Goal: Communication & Community: Answer question/provide support

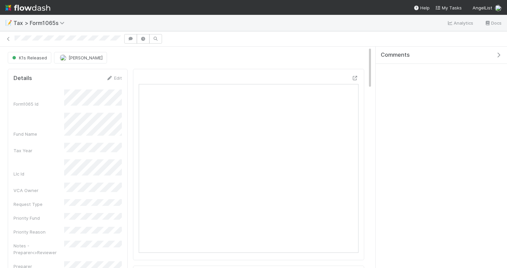
scroll to position [137, 108]
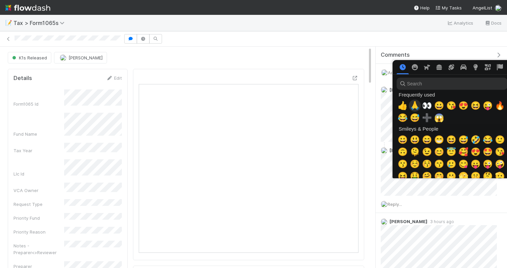
click at [417, 110] on span "🙏" at bounding box center [415, 105] width 10 height 9
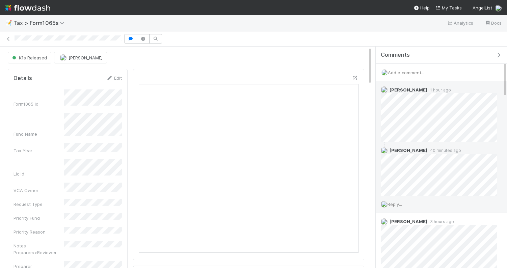
click at [399, 203] on span "Reply..." at bounding box center [395, 204] width 15 height 5
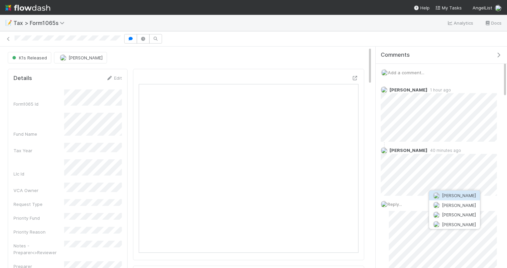
click at [452, 198] on span "Sam Dragul" at bounding box center [459, 195] width 34 height 5
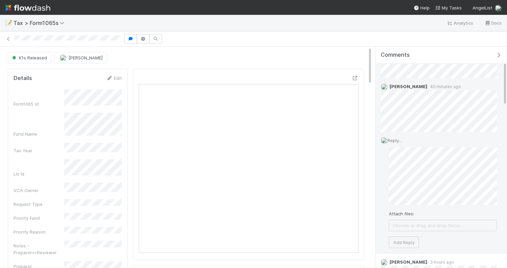
scroll to position [66, 0]
click at [418, 235] on button "Add Reply" at bounding box center [404, 240] width 30 height 11
